Goal: Task Accomplishment & Management: Use online tool/utility

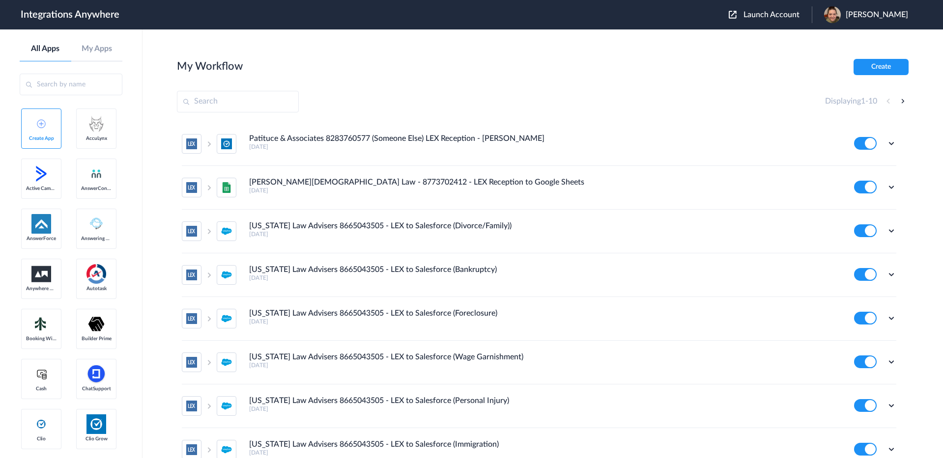
click at [772, 11] on span "Launch Account" at bounding box center [771, 15] width 56 height 8
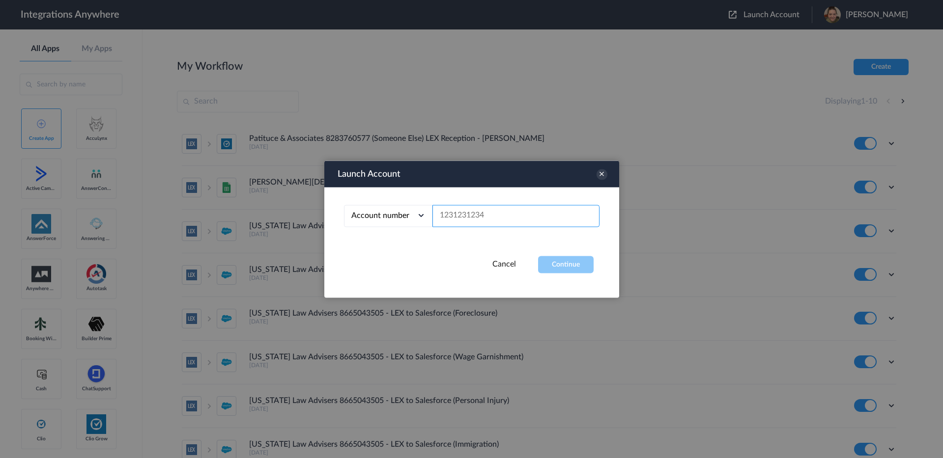
click at [484, 220] on input "text" at bounding box center [515, 216] width 167 height 22
paste input "8333766555"
type input "8333766555"
click at [555, 265] on button "Continue" at bounding box center [566, 264] width 56 height 17
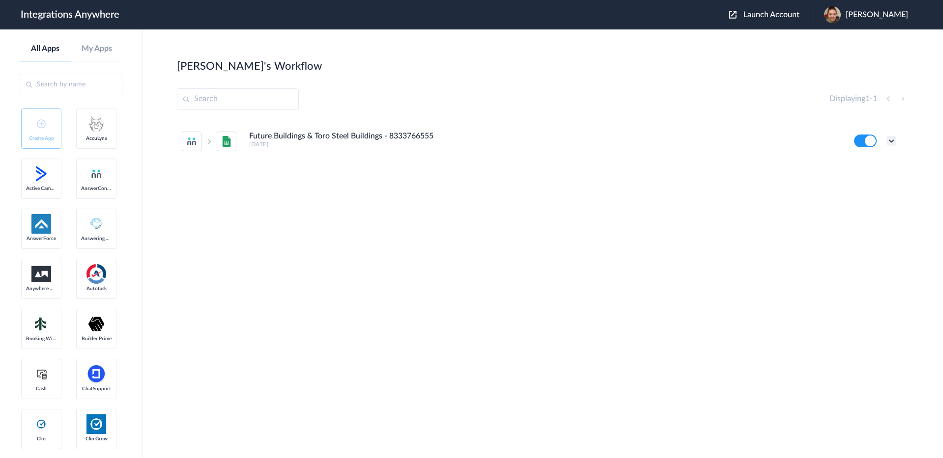
click at [894, 139] on icon at bounding box center [891, 141] width 10 height 10
click at [864, 168] on li "Edit" at bounding box center [864, 164] width 64 height 18
click at [893, 141] on icon at bounding box center [891, 141] width 10 height 10
click at [870, 184] on link "Task history" at bounding box center [863, 181] width 47 height 7
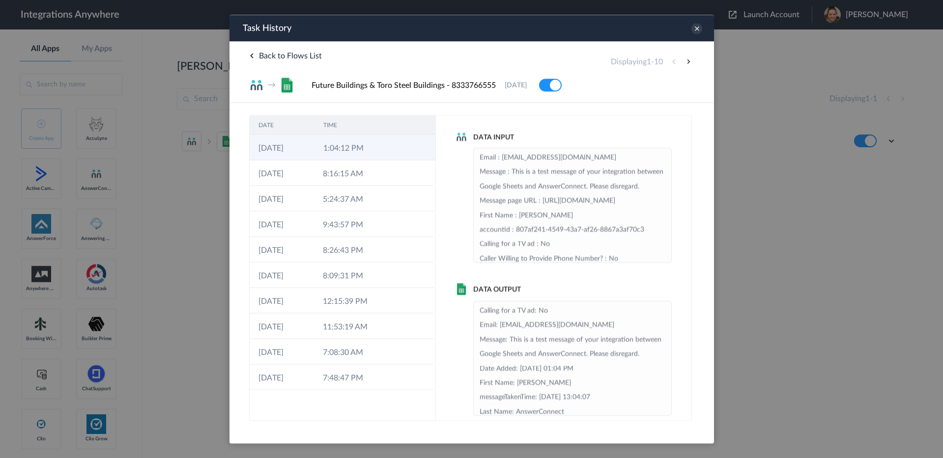
click at [358, 152] on td "1:04:12 PM" at bounding box center [346, 148] width 65 height 26
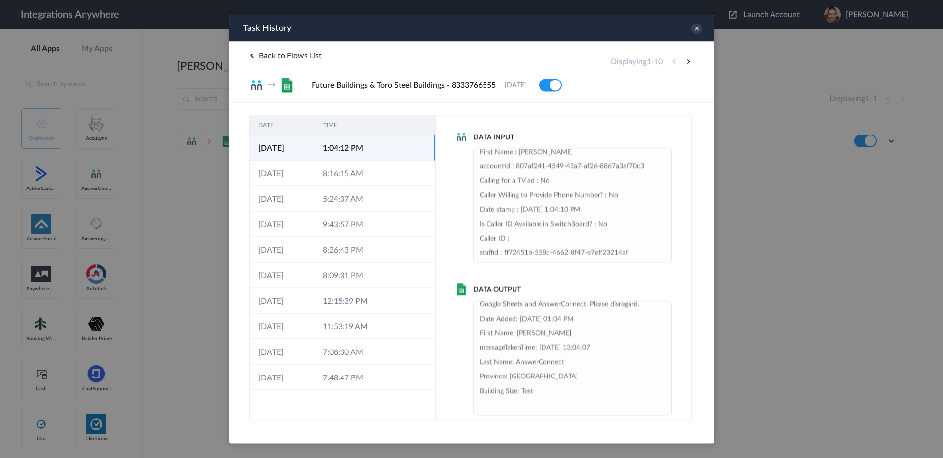
scroll to position [12, 0]
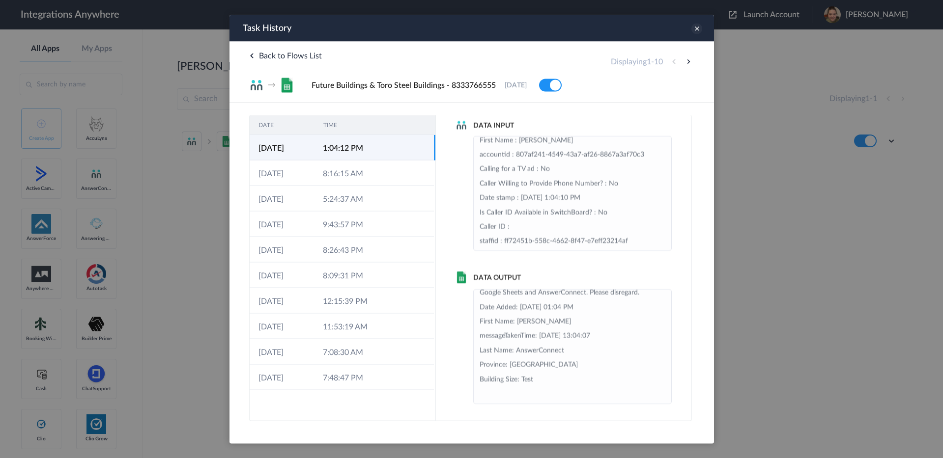
click at [694, 29] on icon at bounding box center [696, 28] width 11 height 11
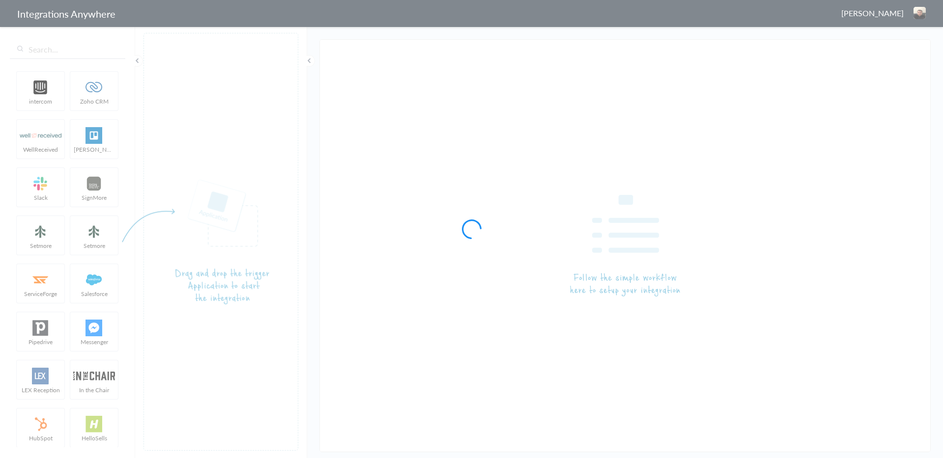
type input "Future Buildings & Toro Steel Buildings - 8333766555"
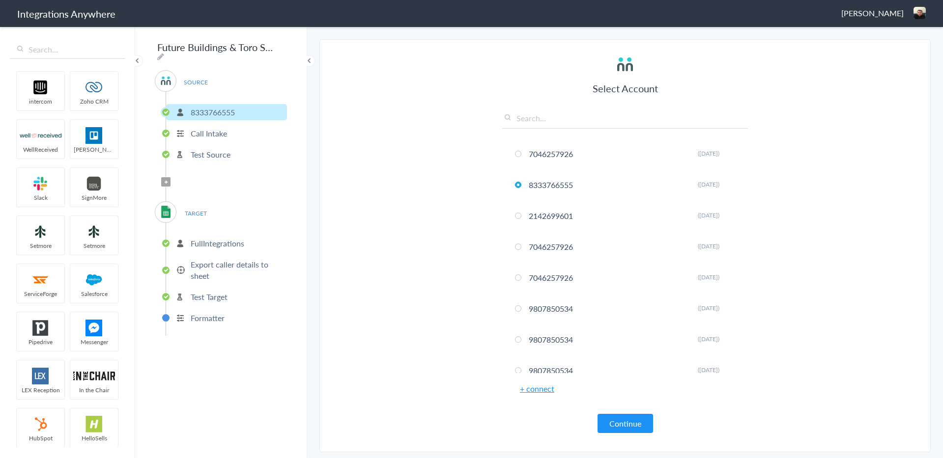
click at [200, 262] on p "Export caller details to sheet" at bounding box center [238, 270] width 94 height 23
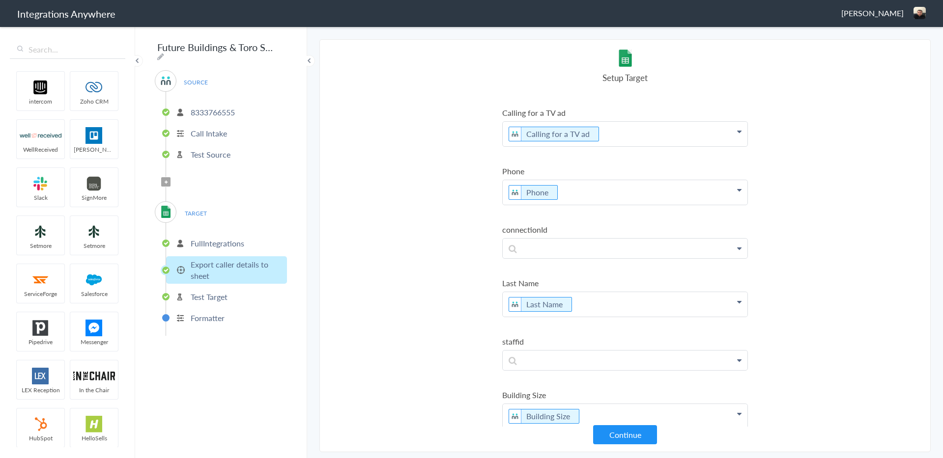
scroll to position [666, 0]
click at [203, 312] on p "Formatter" at bounding box center [208, 317] width 34 height 11
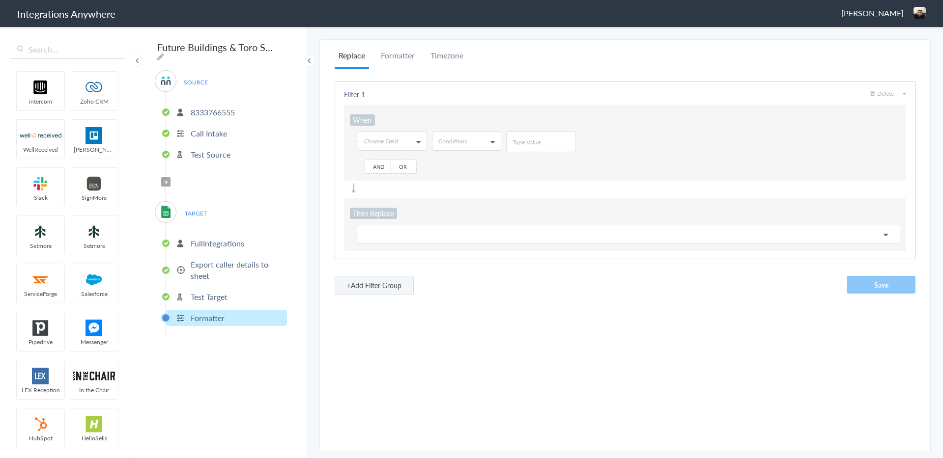
click at [223, 263] on p "Export caller details to sheet" at bounding box center [238, 270] width 94 height 23
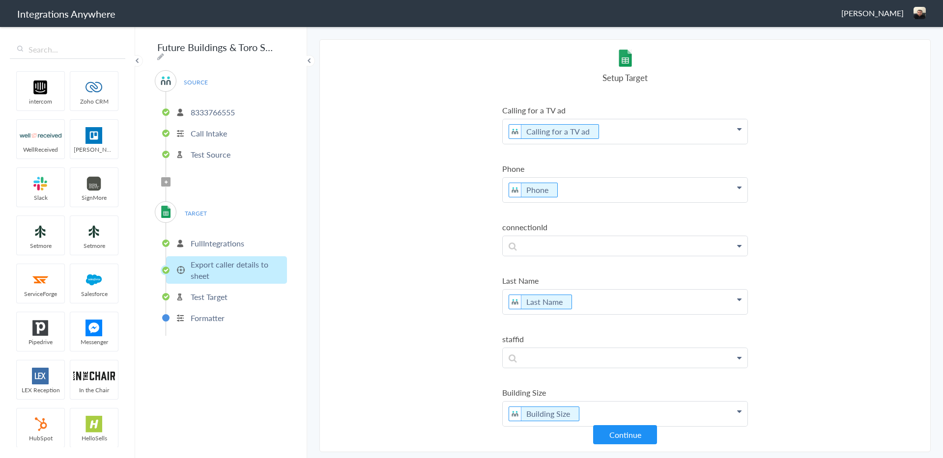
click at [201, 239] on p "FullIntegrations" at bounding box center [218, 243] width 54 height 11
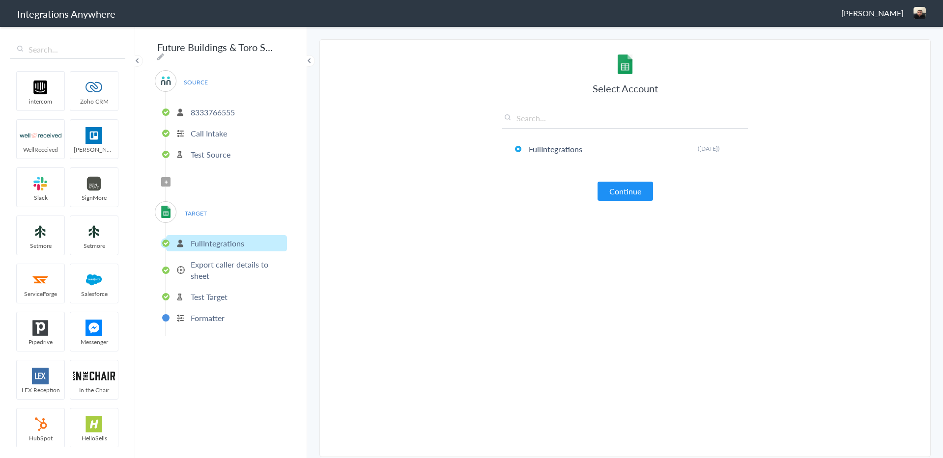
click at [201, 265] on p "Export caller details to sheet" at bounding box center [238, 270] width 94 height 23
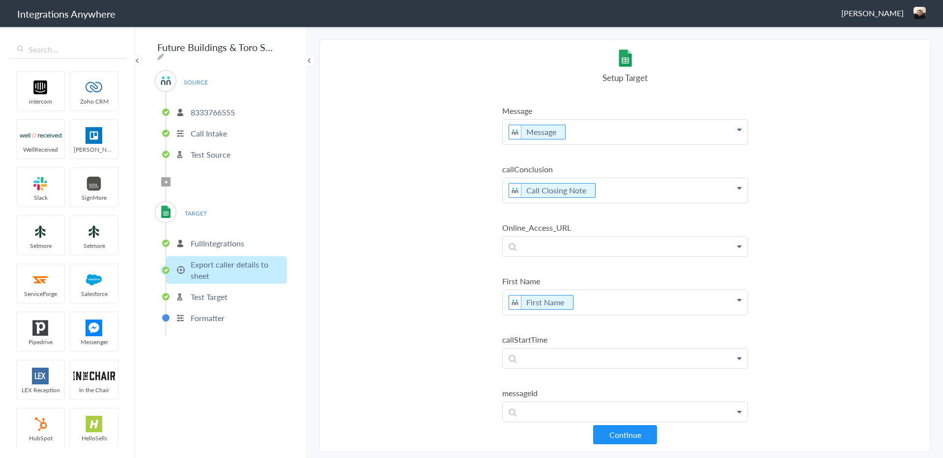
scroll to position [0, 0]
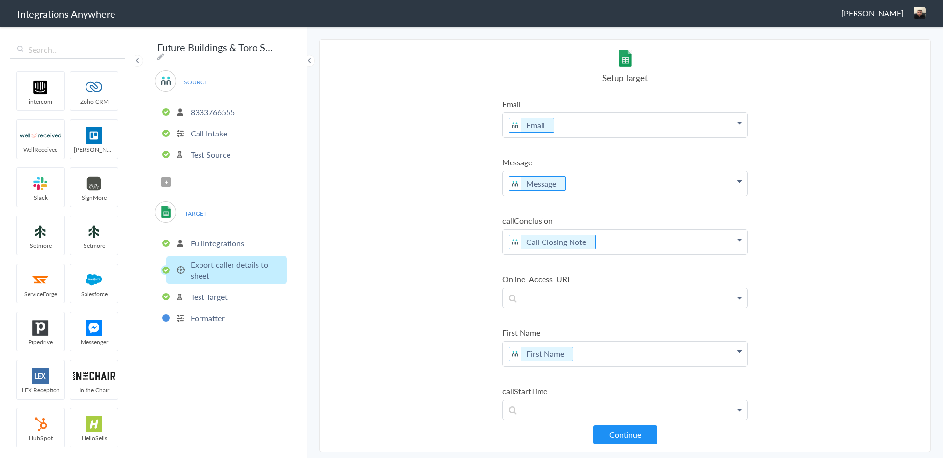
click at [214, 241] on p "FullIntegrations" at bounding box center [218, 243] width 54 height 11
